Goal: Check status: Check status

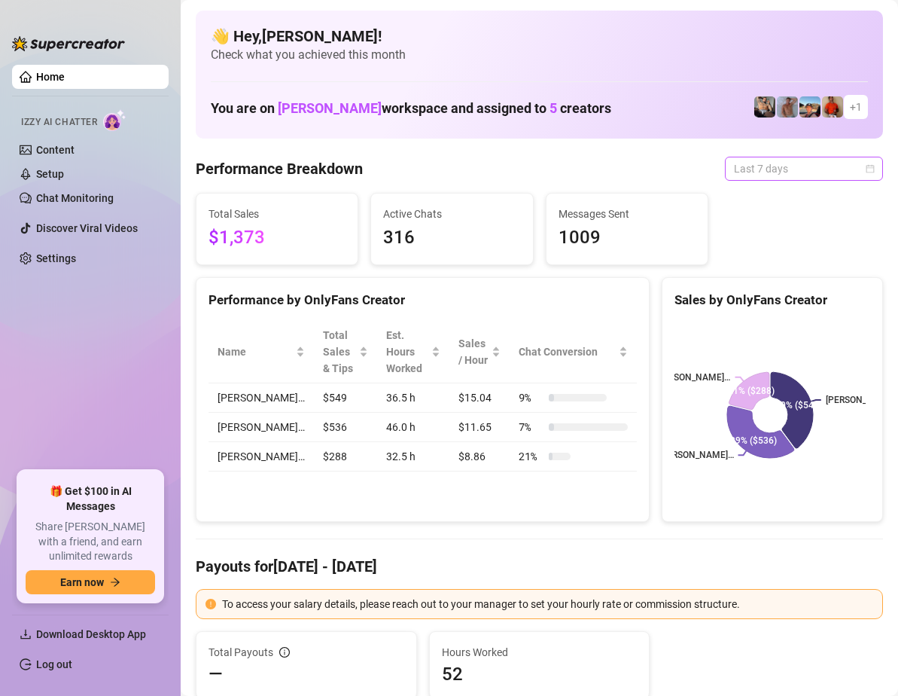
click at [864, 164] on div "Last 7 days" at bounding box center [804, 169] width 158 height 24
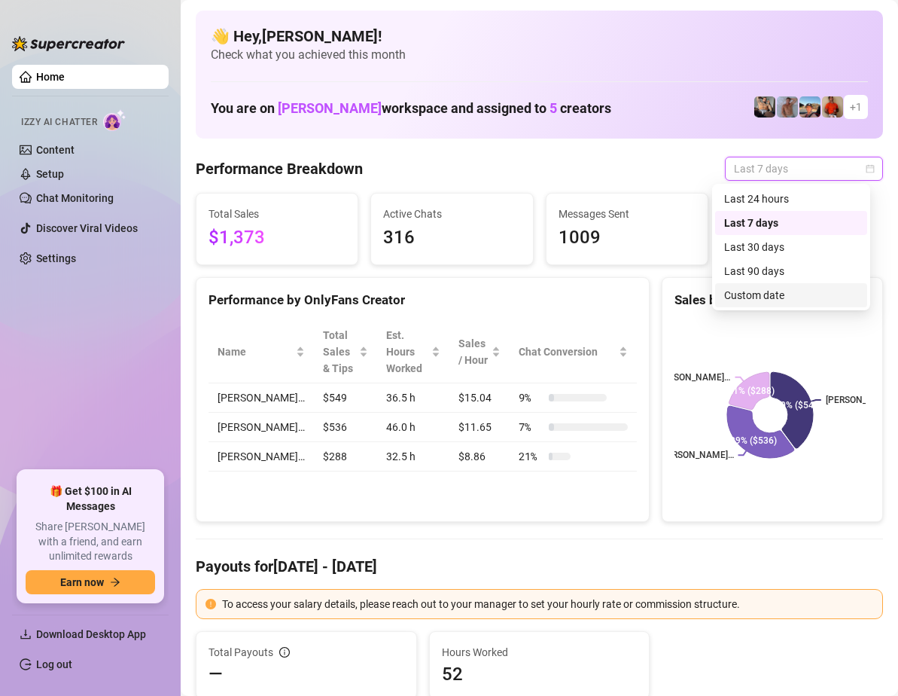
click at [763, 290] on div "Custom date" at bounding box center [791, 295] width 134 height 17
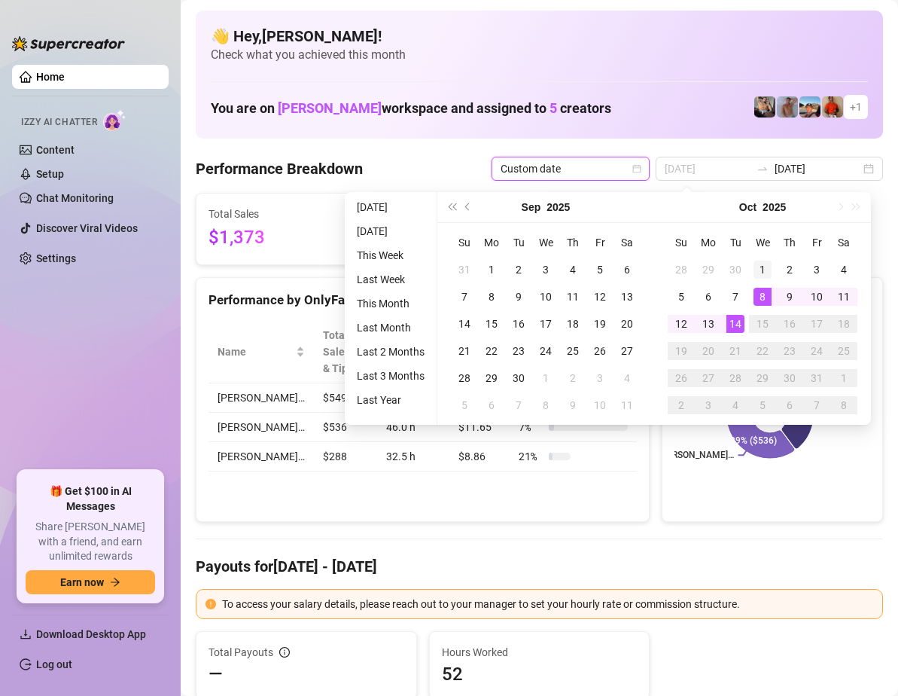
type input "[DATE]"
click at [766, 264] on div "1" at bounding box center [763, 270] width 18 height 18
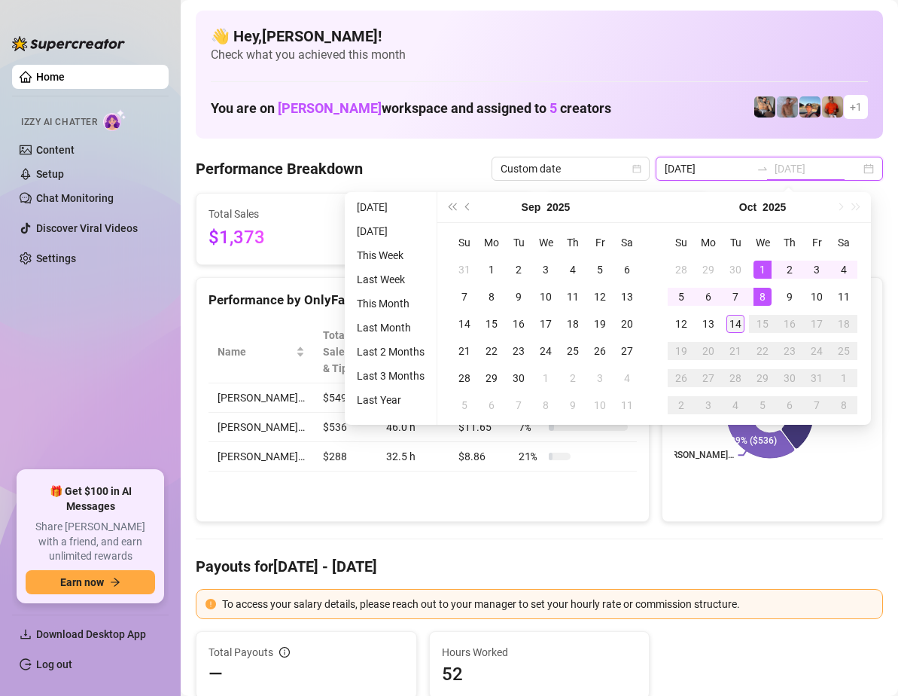
type input "[DATE]"
click at [738, 316] on div "14" at bounding box center [736, 324] width 18 height 18
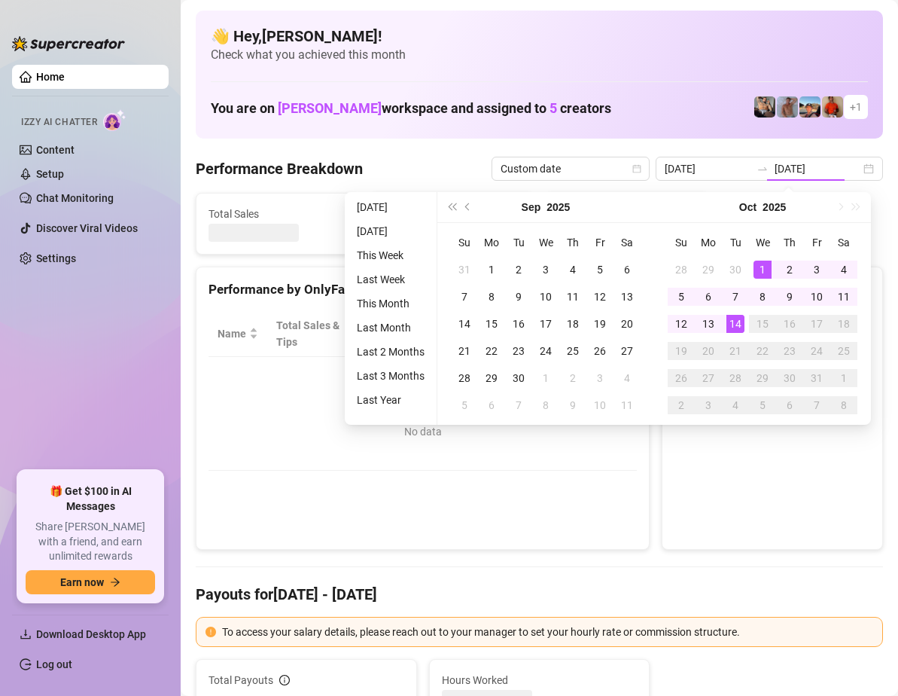
type input "[DATE]"
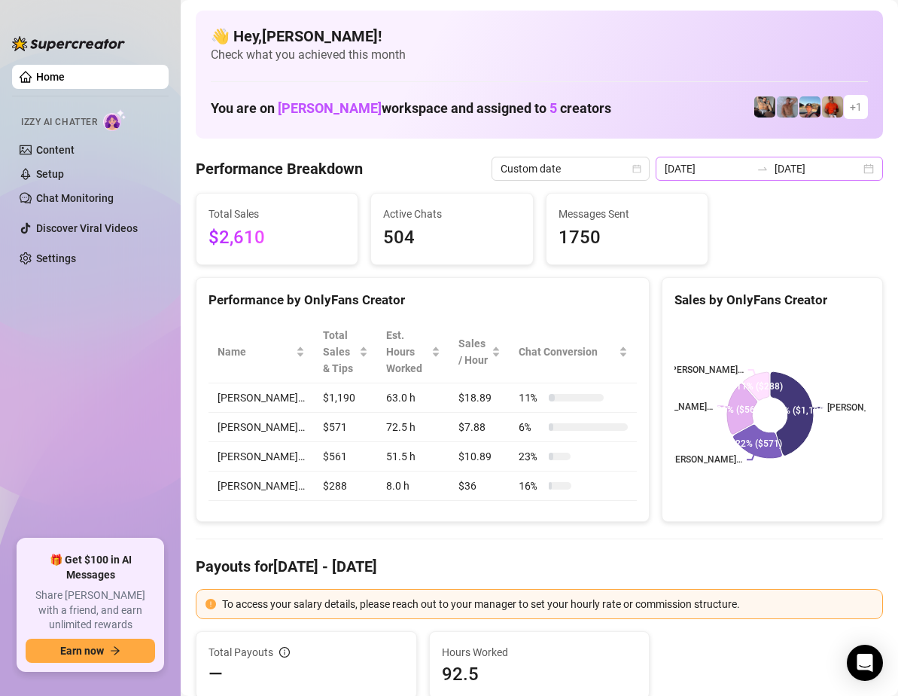
click at [856, 169] on div "[DATE] [DATE]" at bounding box center [769, 169] width 227 height 24
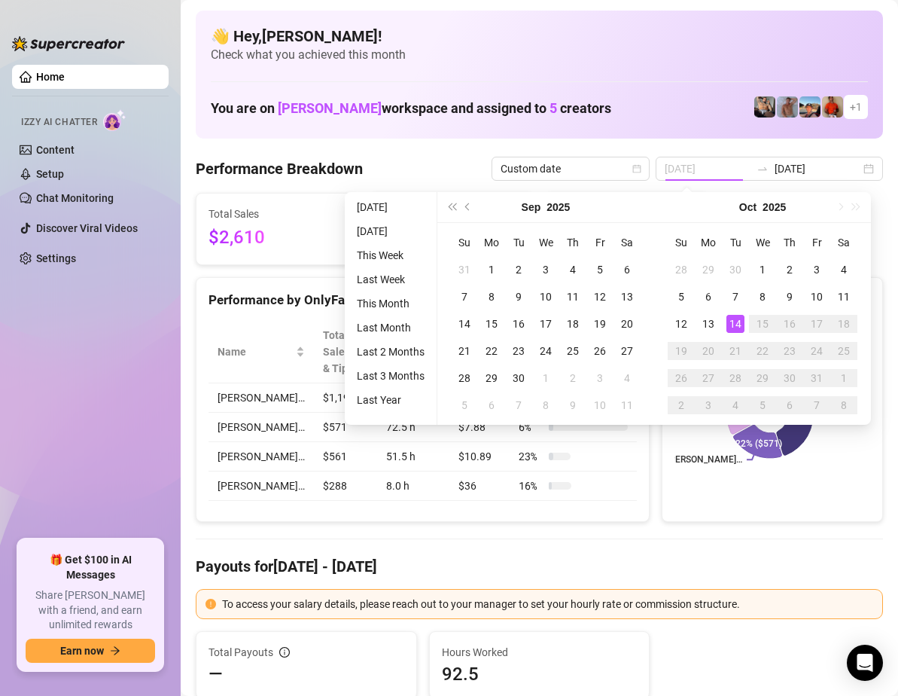
click at [740, 326] on div "14" at bounding box center [736, 324] width 18 height 18
click at [739, 322] on div "14" at bounding box center [736, 324] width 18 height 18
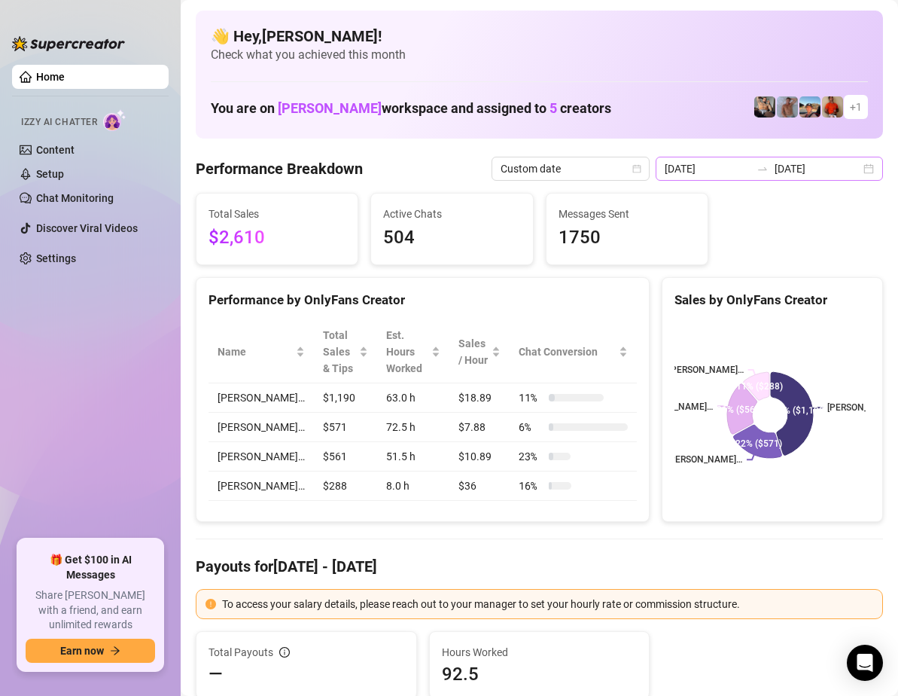
click at [861, 169] on div "[DATE] [DATE]" at bounding box center [769, 169] width 227 height 24
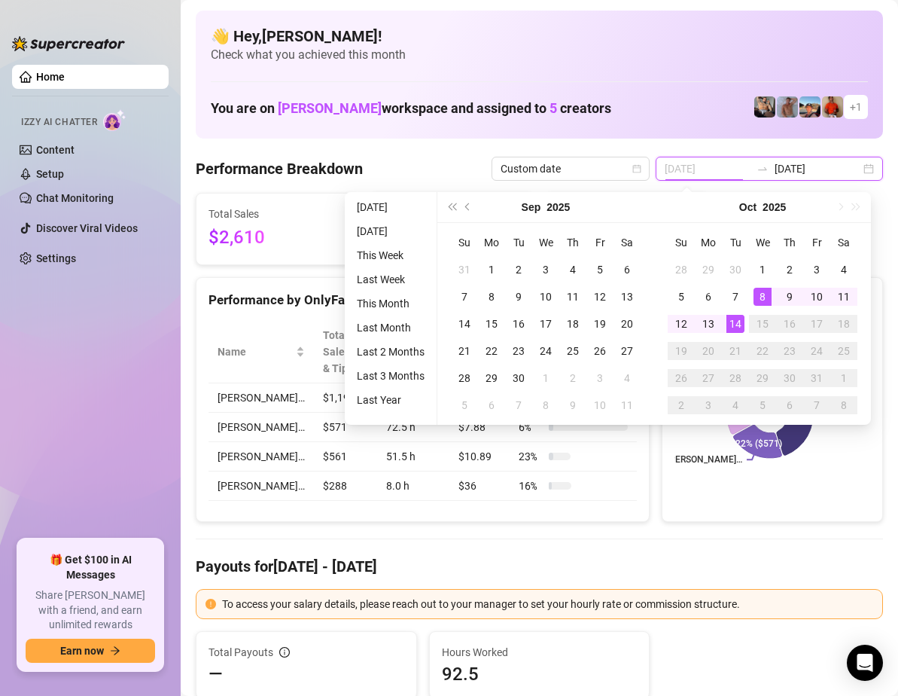
type input "[DATE]"
click at [740, 319] on div "14" at bounding box center [736, 324] width 18 height 18
click at [737, 320] on div "14" at bounding box center [736, 324] width 18 height 18
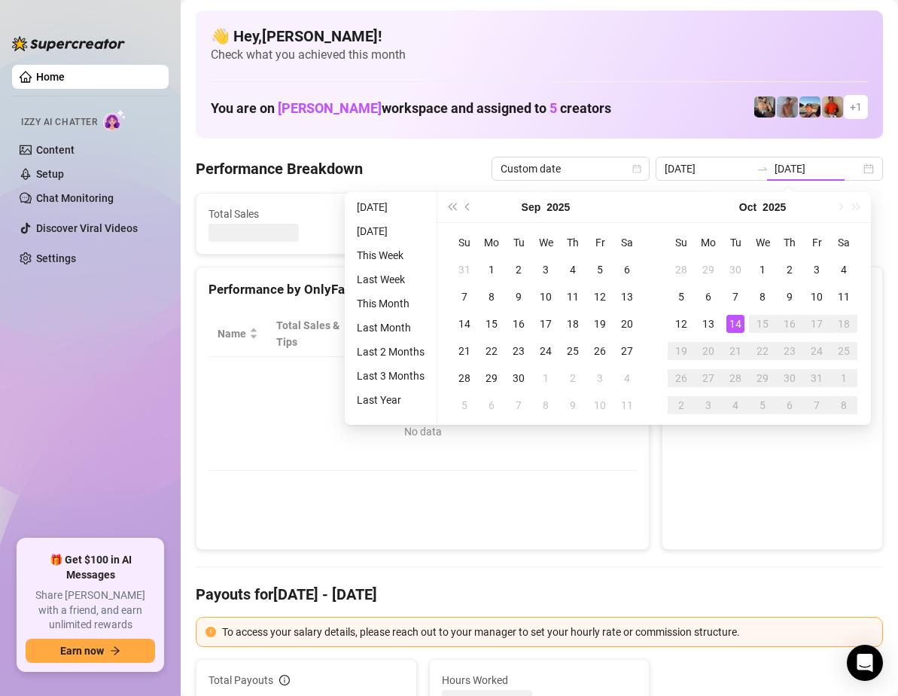
type input "[DATE]"
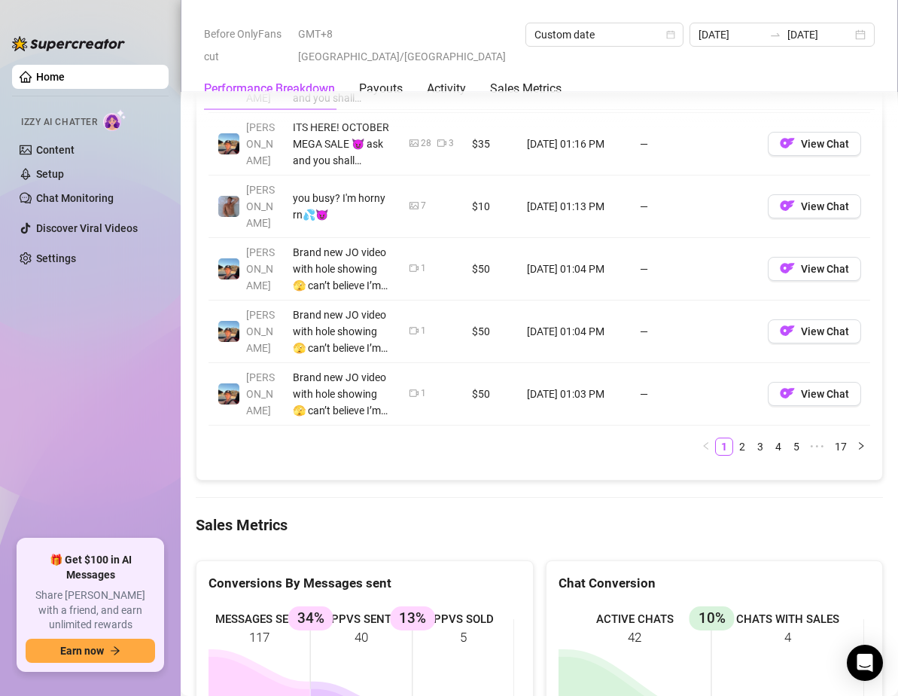
scroll to position [2108, 0]
